Goal: Find specific page/section: Find specific page/section

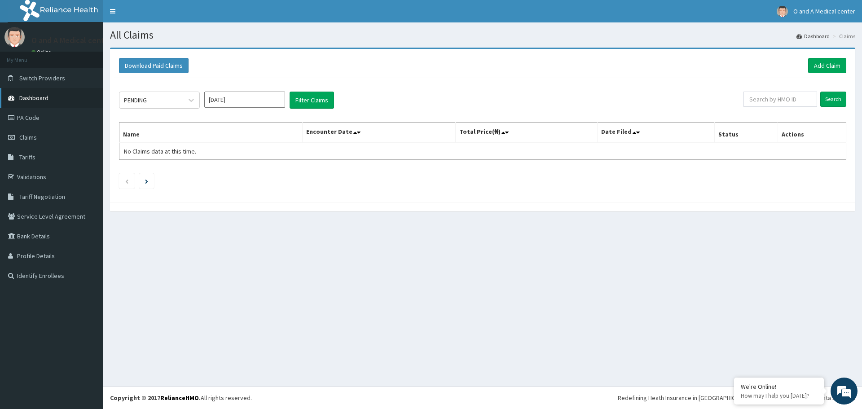
click at [53, 103] on link "Dashboard" at bounding box center [51, 98] width 103 height 20
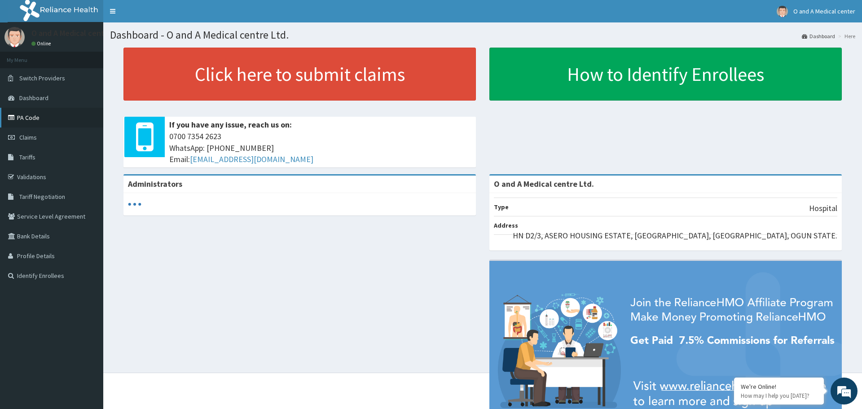
click at [56, 124] on link "PA Code" at bounding box center [51, 118] width 103 height 20
click at [43, 120] on link "PA Code" at bounding box center [51, 118] width 103 height 20
